Goal: Task Accomplishment & Management: Use online tool/utility

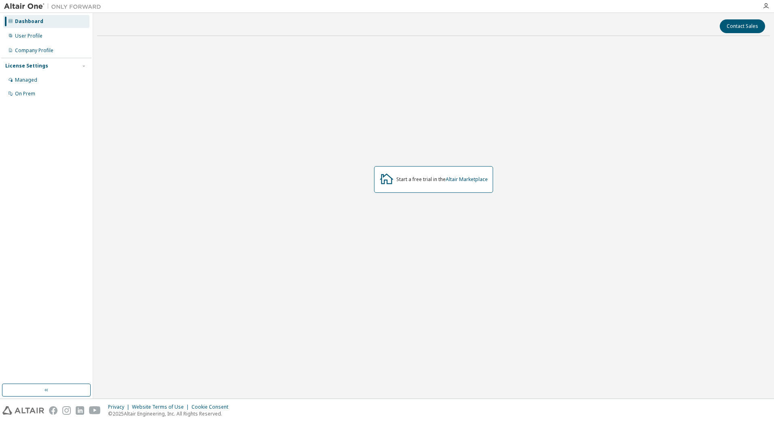
click at [15, 78] on div "Managed" at bounding box center [26, 80] width 22 height 6
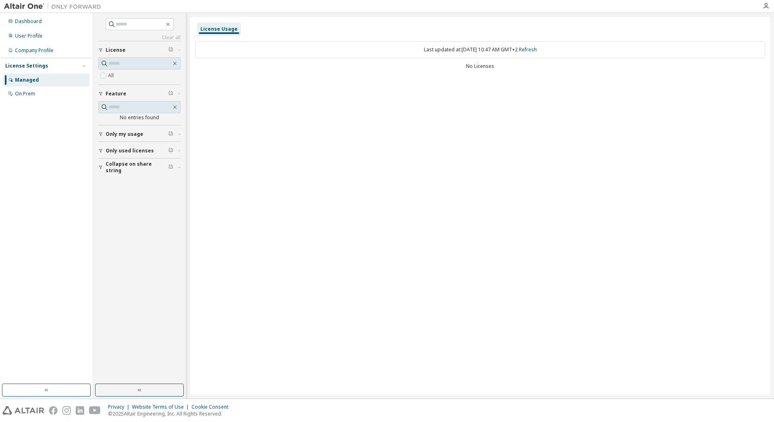
click at [19, 94] on div "On Prem" at bounding box center [25, 94] width 20 height 6
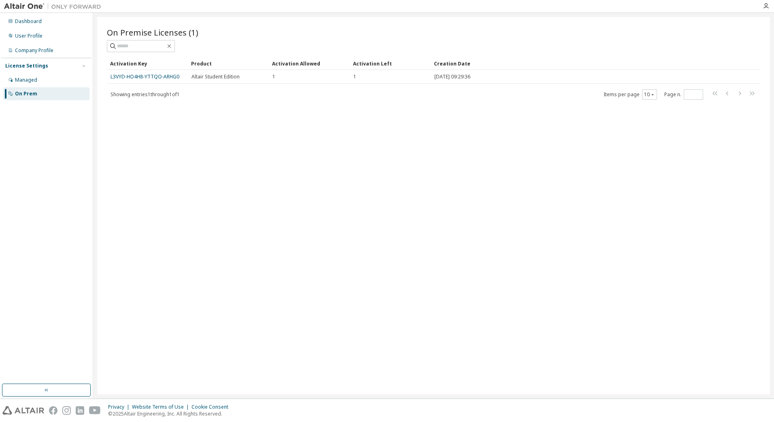
click at [132, 77] on link "L3VYD-HO4H8-YTTQO-ARHG0" at bounding box center [144, 76] width 69 height 7
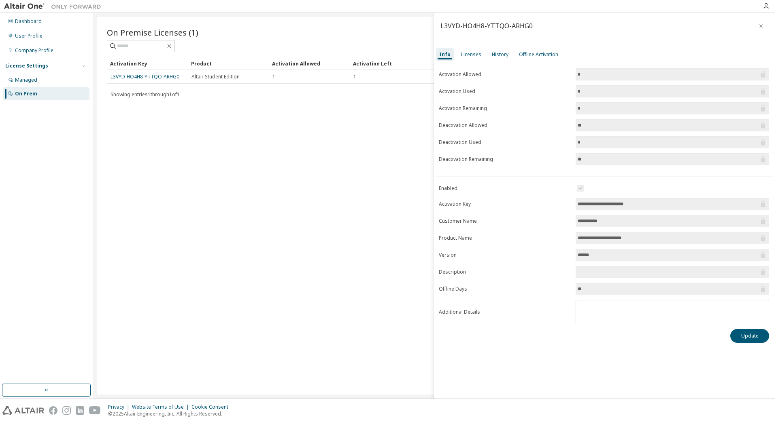
click at [628, 203] on input "**********" at bounding box center [667, 204] width 181 height 8
click at [473, 54] on div "Licenses" at bounding box center [471, 54] width 20 height 6
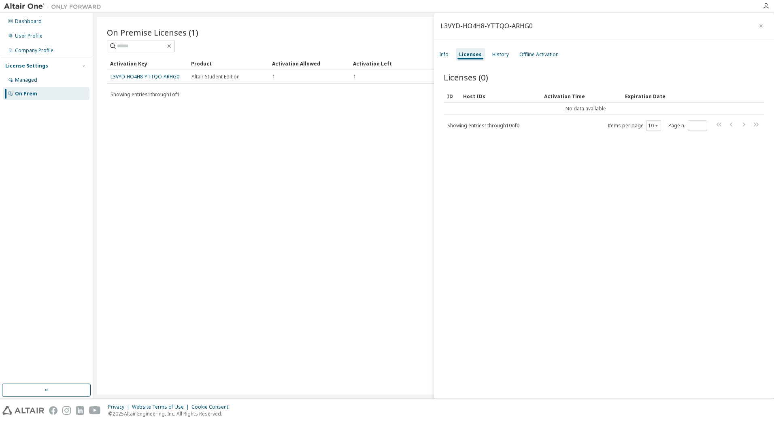
click at [502, 59] on div "History" at bounding box center [500, 54] width 23 height 13
click at [538, 61] on div "Offline Activation" at bounding box center [539, 54] width 46 height 13
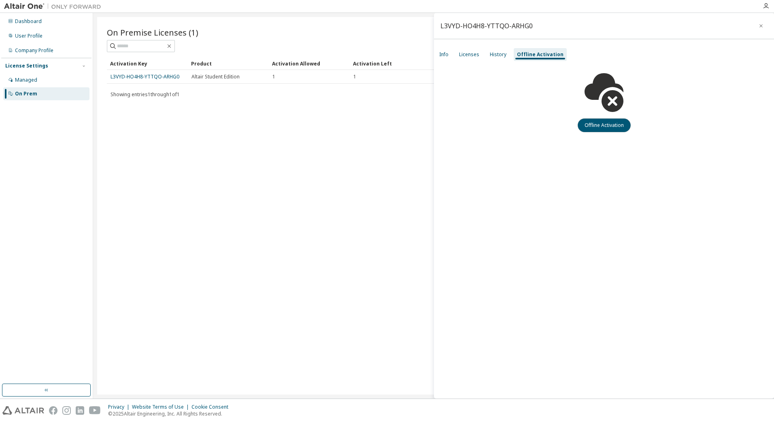
click at [609, 127] on button "Offline Activation" at bounding box center [603, 126] width 53 height 14
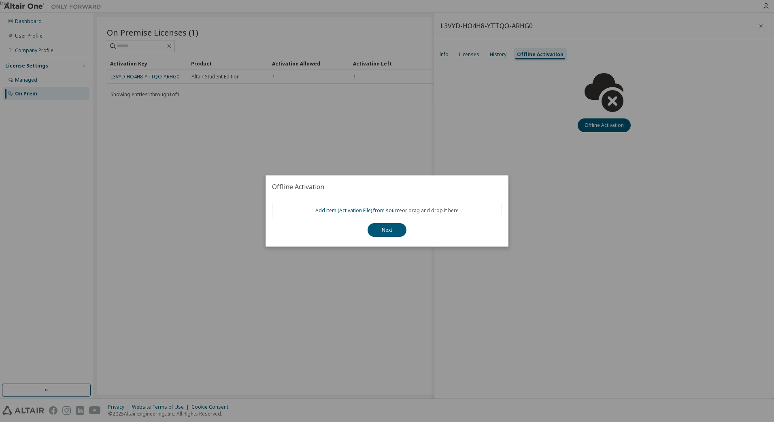
click at [391, 230] on button "Next" at bounding box center [386, 230] width 39 height 14
click at [361, 209] on link "Add item ( Activation File ) from source" at bounding box center [358, 210] width 87 height 7
click at [677, 200] on div "true" at bounding box center [387, 211] width 774 height 422
